Goal: Navigation & Orientation: Find specific page/section

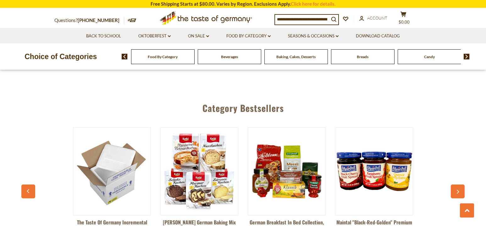
scroll to position [1479, 0]
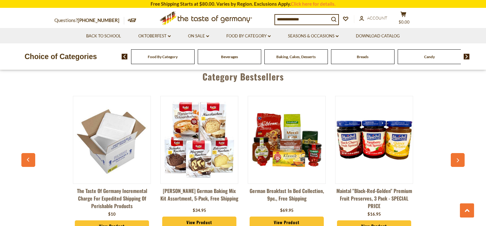
click at [228, 59] on span "Beverages" at bounding box center [229, 56] width 17 height 5
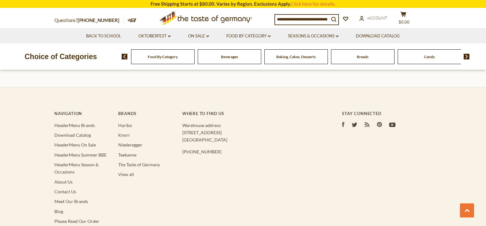
scroll to position [1699, 0]
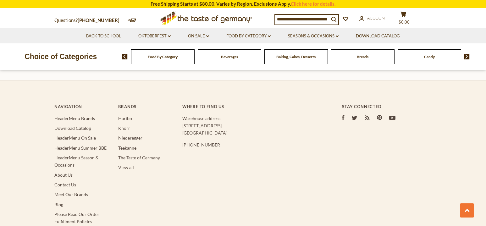
click at [130, 163] on ul "Haribo Knorr Niederegger Teekanne The Taste of Germany View all" at bounding box center [147, 143] width 58 height 57
click at [124, 166] on link "View all" at bounding box center [126, 167] width 16 height 5
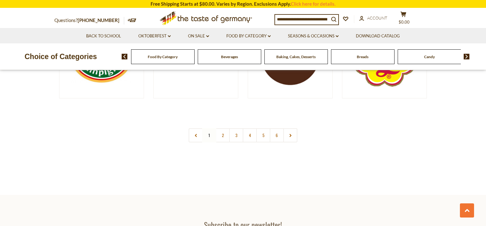
scroll to position [1196, 0]
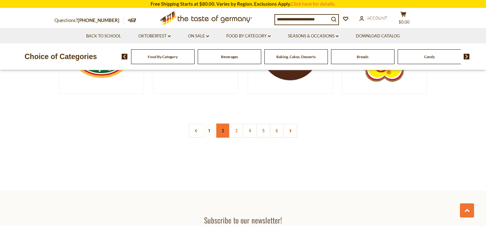
click at [223, 130] on link "2" at bounding box center [223, 131] width 14 height 14
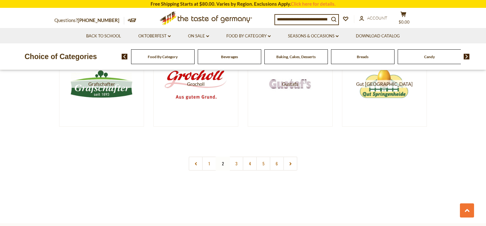
scroll to position [1164, 0]
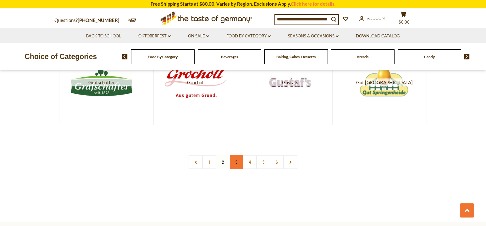
click at [236, 161] on link "3" at bounding box center [236, 162] width 14 height 14
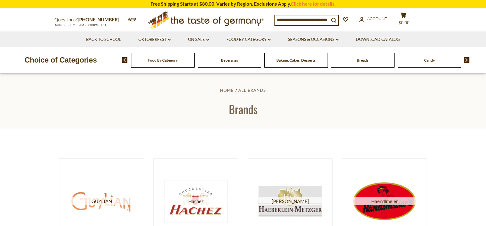
click at [168, 65] on div "Food By Category" at bounding box center [163, 60] width 64 height 15
click at [168, 64] on div "Food By Category" at bounding box center [163, 60] width 64 height 15
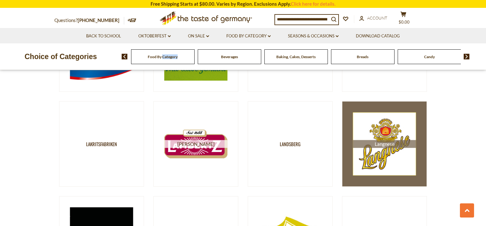
scroll to position [1007, 0]
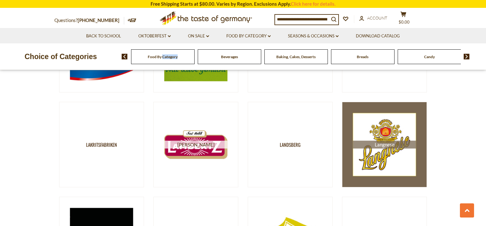
click at [391, 129] on img at bounding box center [384, 144] width 63 height 63
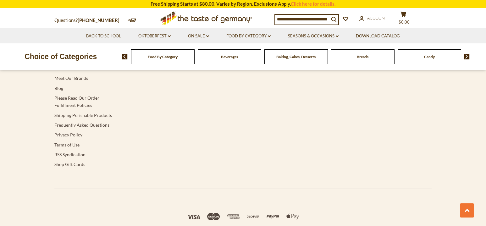
scroll to position [613, 0]
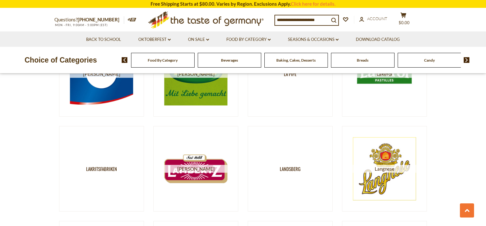
scroll to position [1007, 0]
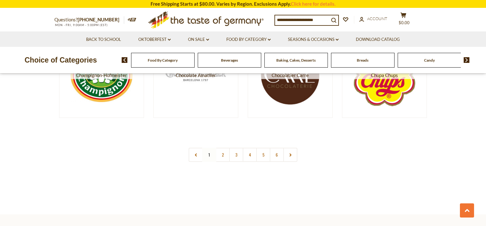
scroll to position [1196, 0]
